Goal: Transaction & Acquisition: Purchase product/service

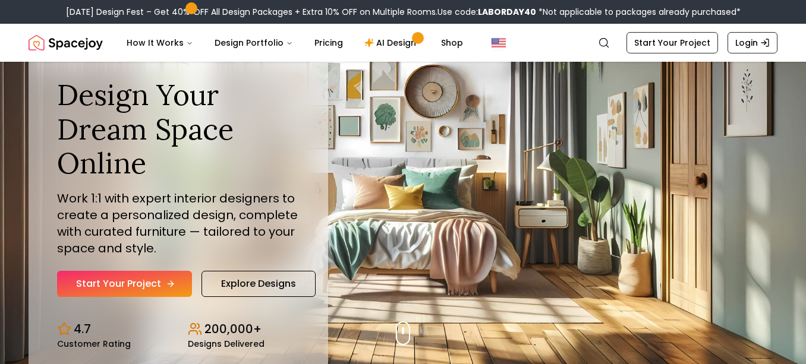
click at [147, 294] on link "Start Your Project" at bounding box center [124, 284] width 135 height 26
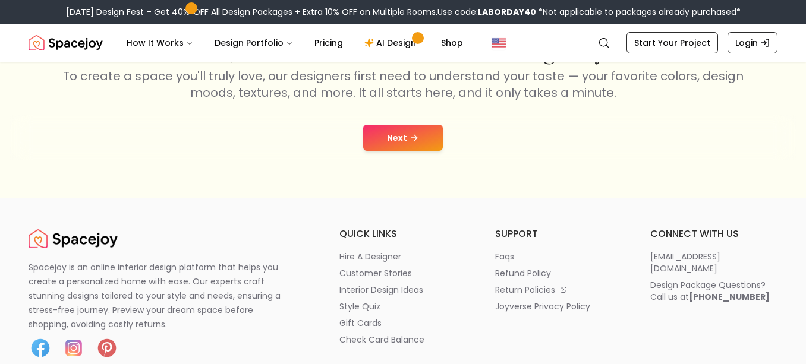
scroll to position [270, 0]
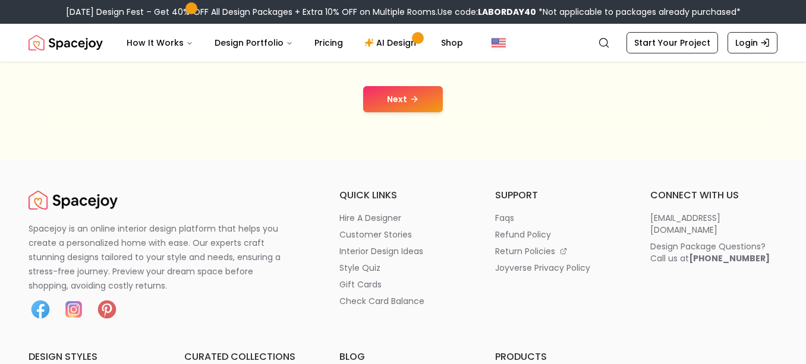
click at [412, 89] on button "Next" at bounding box center [403, 99] width 80 height 26
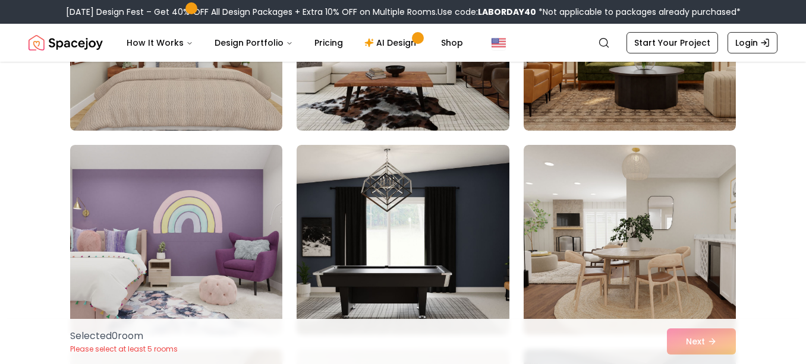
scroll to position [1231, 0]
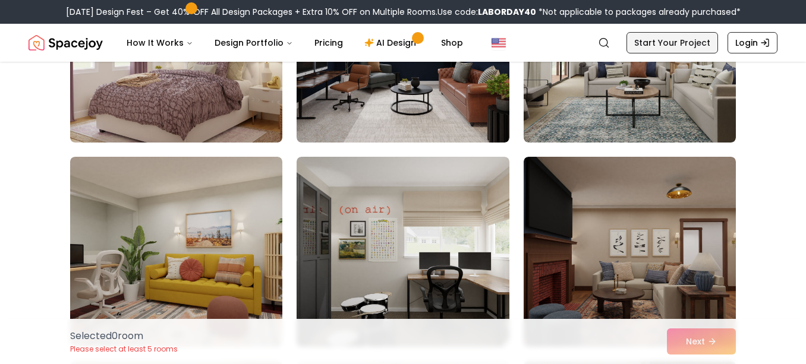
click at [679, 45] on link "Start Your Project" at bounding box center [672, 42] width 92 height 21
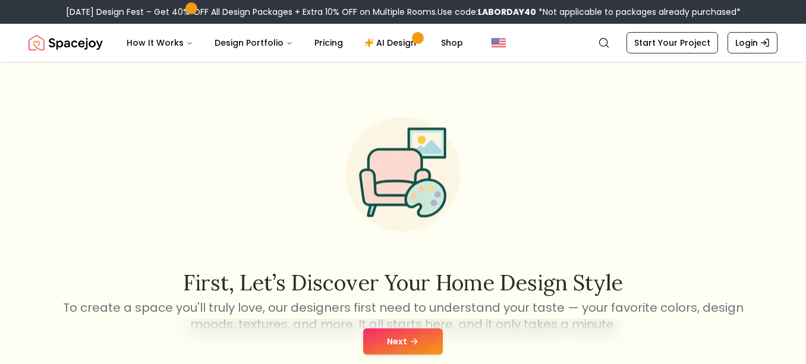
click at [409, 348] on button "Next" at bounding box center [403, 342] width 80 height 26
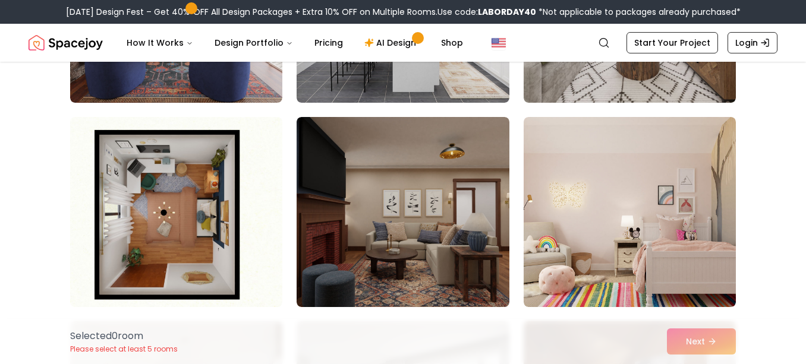
scroll to position [4953, 0]
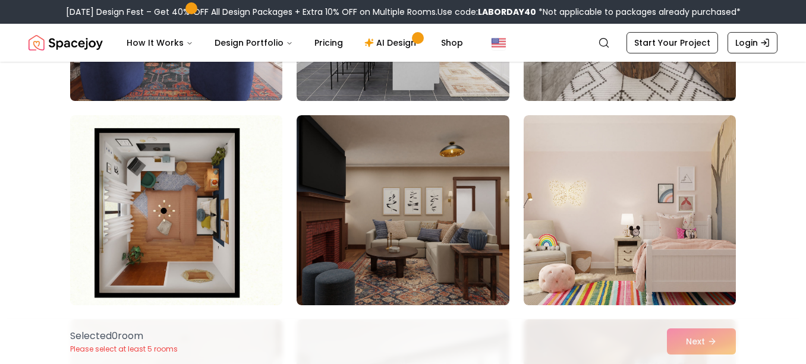
click at [206, 81] on img at bounding box center [176, 6] width 223 height 200
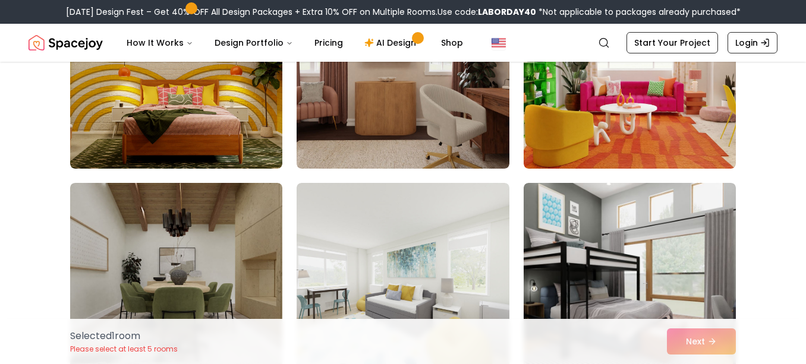
scroll to position [5906, 0]
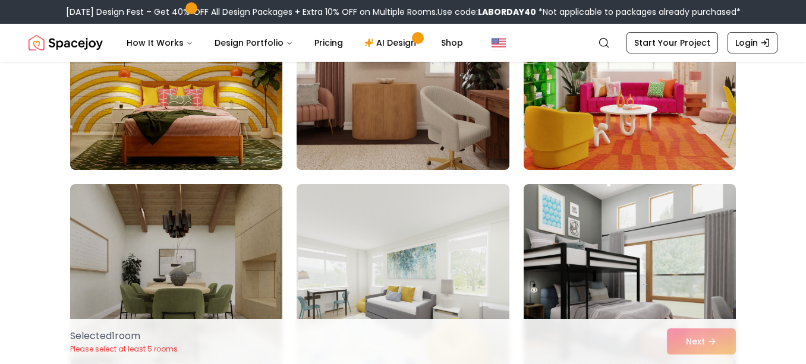
click at [442, 121] on img at bounding box center [402, 75] width 223 height 200
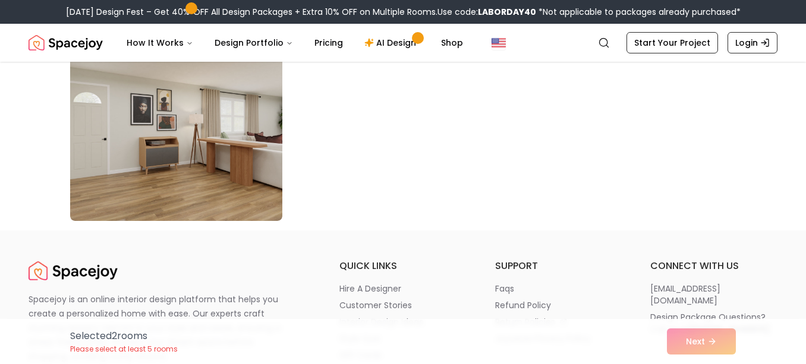
scroll to position [6877, 0]
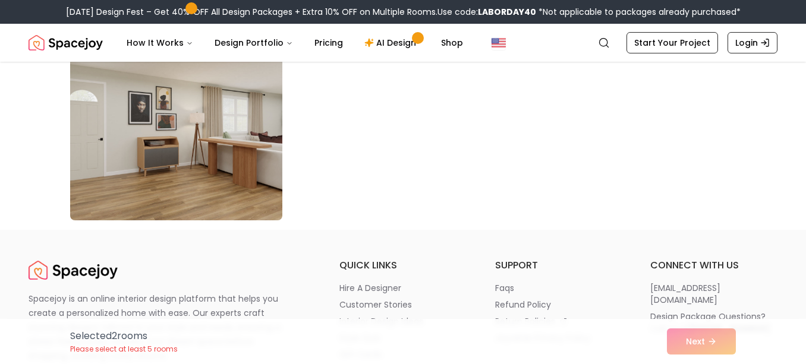
click at [191, 143] on img at bounding box center [176, 126] width 223 height 200
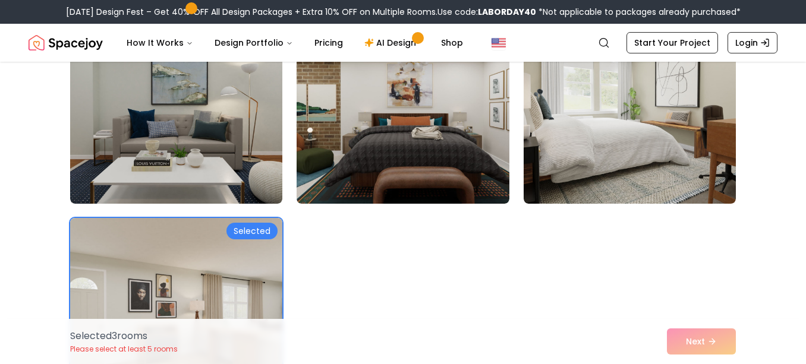
scroll to position [6687, 0]
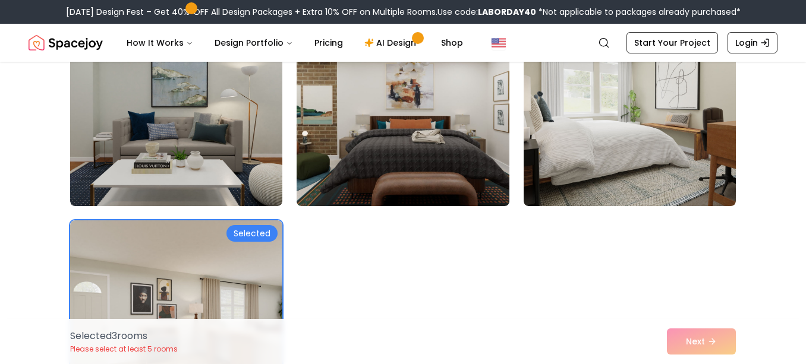
click at [322, 157] on img at bounding box center [402, 111] width 223 height 200
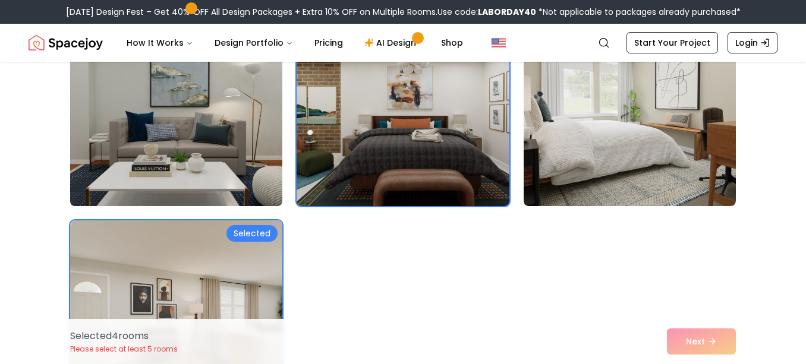
click at [222, 147] on img at bounding box center [176, 111] width 223 height 200
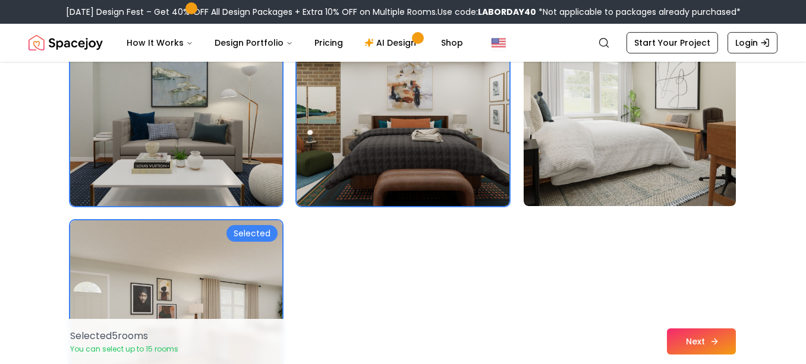
click at [721, 340] on button "Next" at bounding box center [701, 342] width 69 height 26
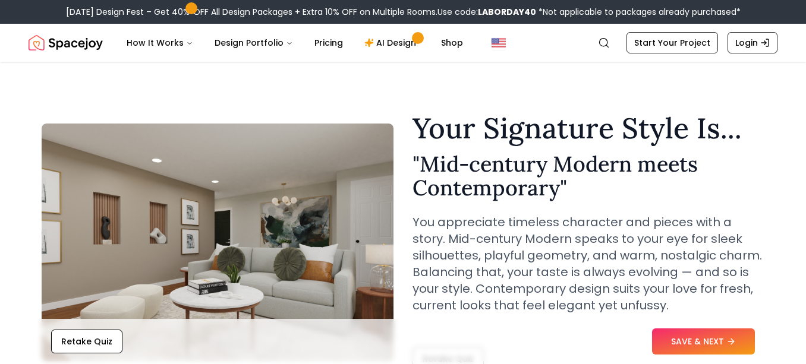
click at [721, 340] on button "SAVE & NEXT" at bounding box center [703, 342] width 103 height 26
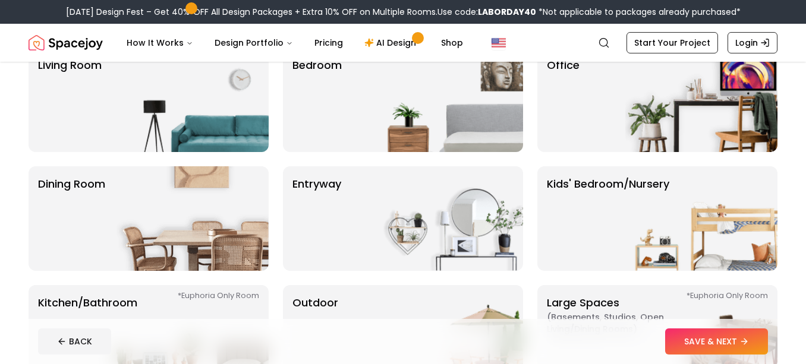
scroll to position [136, 0]
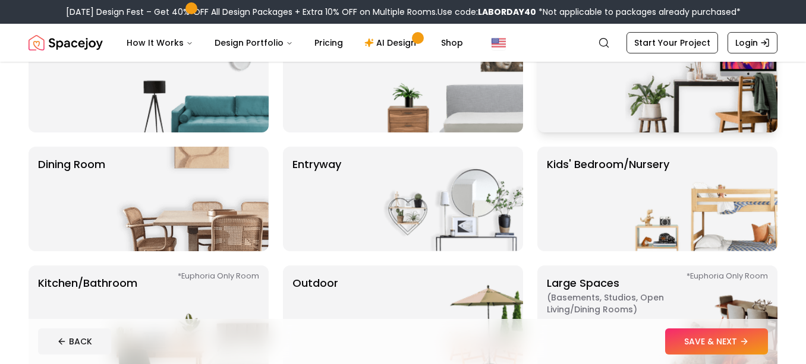
click at [685, 95] on img at bounding box center [701, 80] width 152 height 105
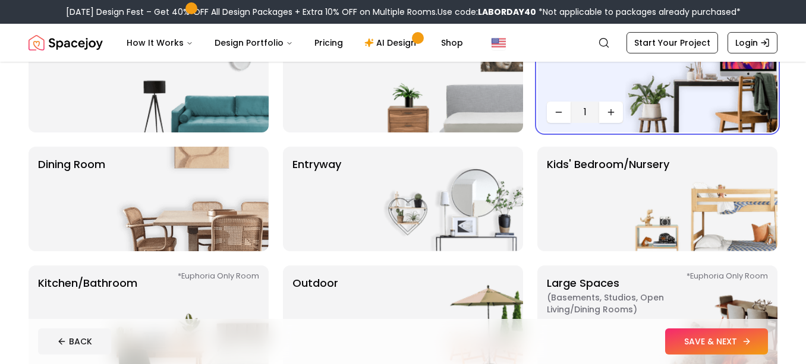
click at [717, 335] on button "SAVE & NEXT" at bounding box center [716, 342] width 103 height 26
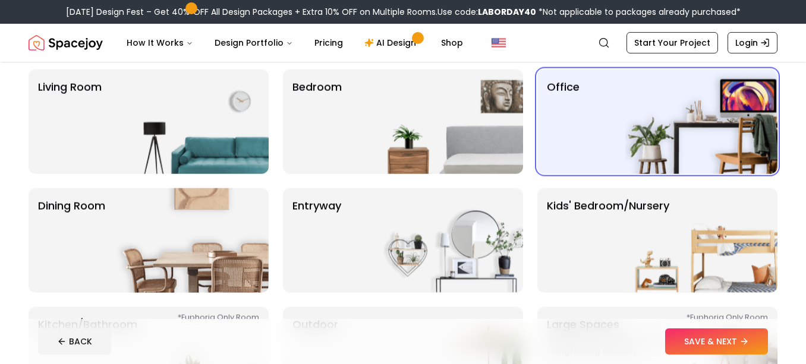
scroll to position [136, 0]
